Goal: Task Accomplishment & Management: Use online tool/utility

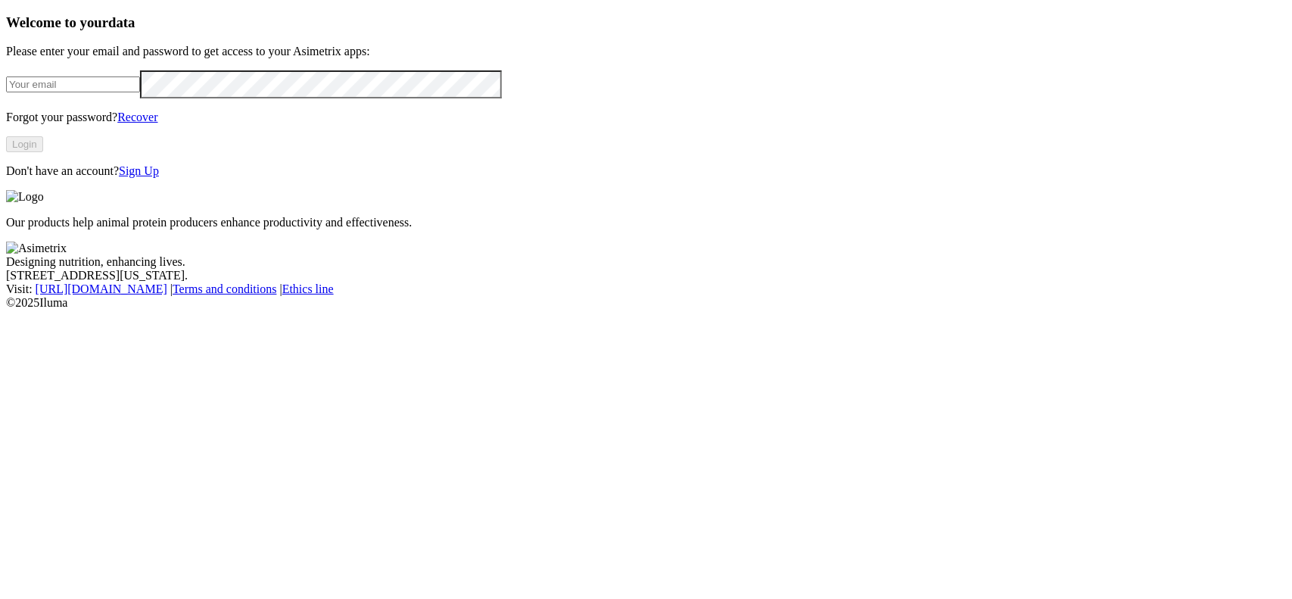
type input "[EMAIL_ADDRESS][DOMAIN_NAME]"
click at [43, 152] on button "Login" at bounding box center [24, 144] width 37 height 16
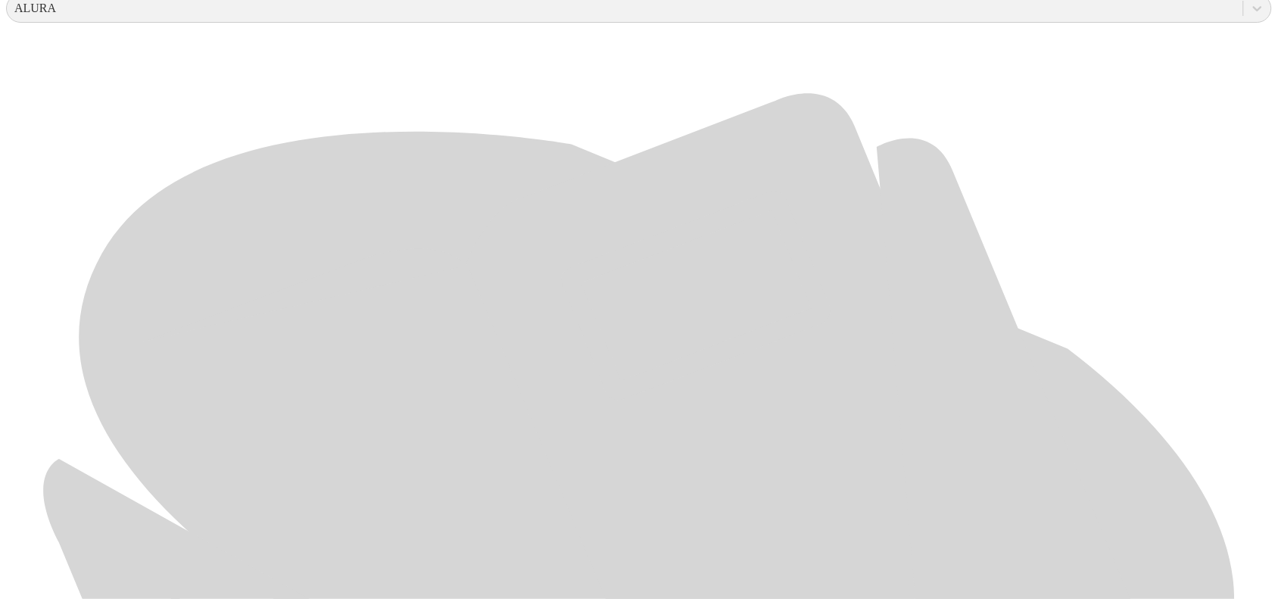
scroll to position [715, 0]
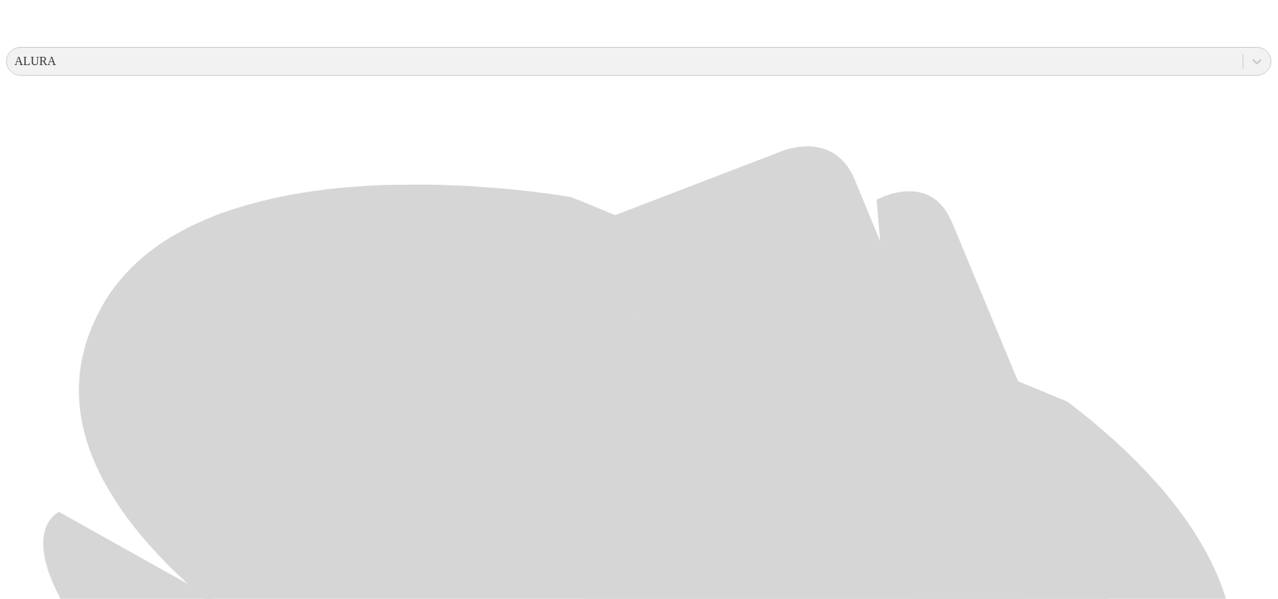
scroll to position [715, 0]
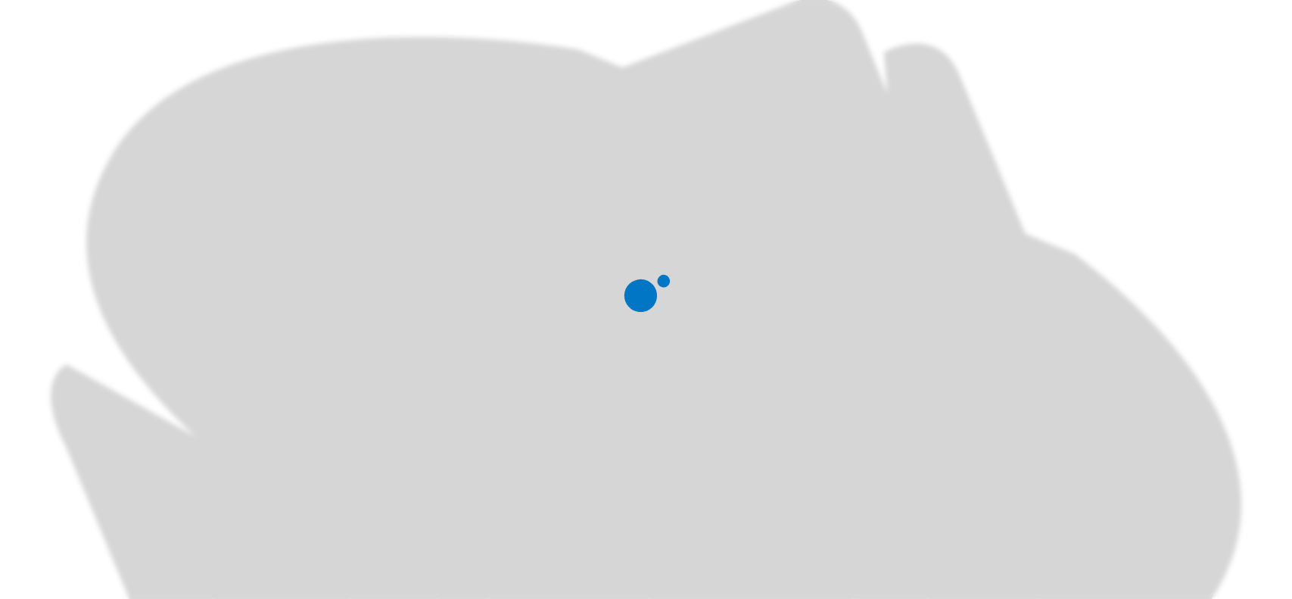
scroll to position [0, 0]
